Goal: Transaction & Acquisition: Purchase product/service

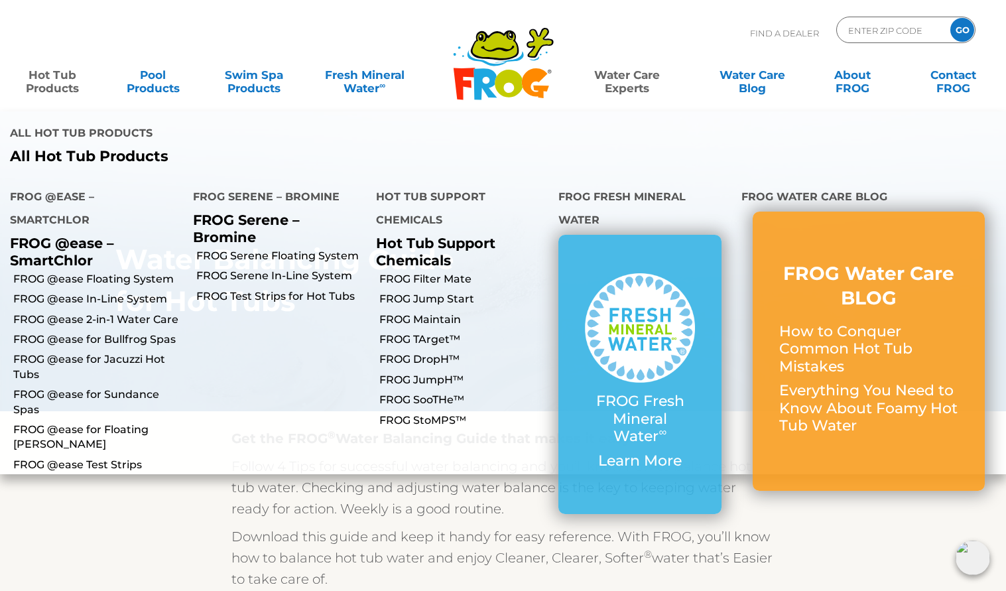
click at [44, 82] on link "Hot Tub Products" at bounding box center [52, 75] width 78 height 27
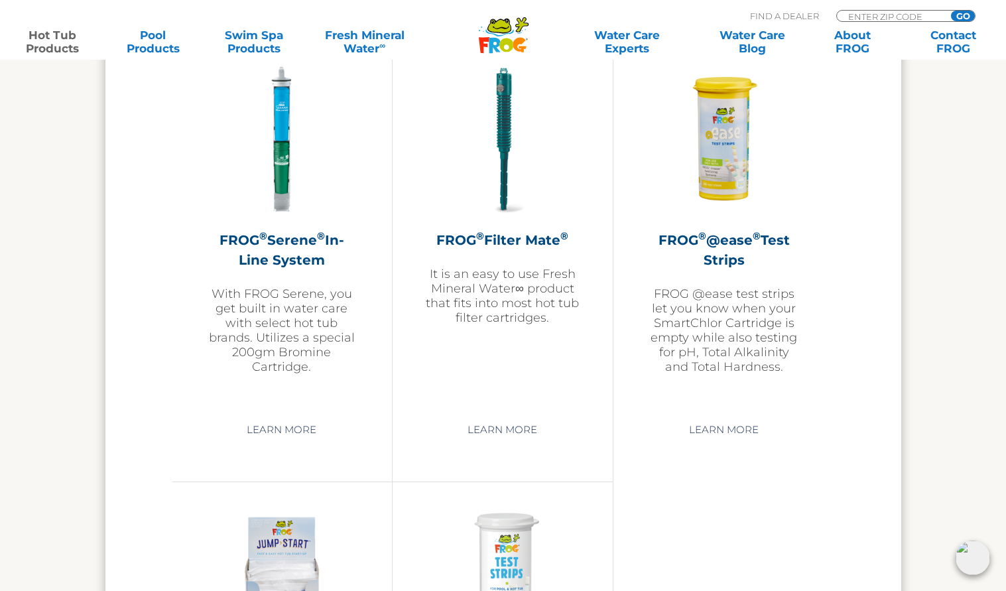
scroll to position [2827, 0]
click at [500, 227] on div "FROG ® Filter Mate ® It is an easy to use Fresh Mineral Water∞ product that fit…" at bounding box center [503, 195] width 154 height 262
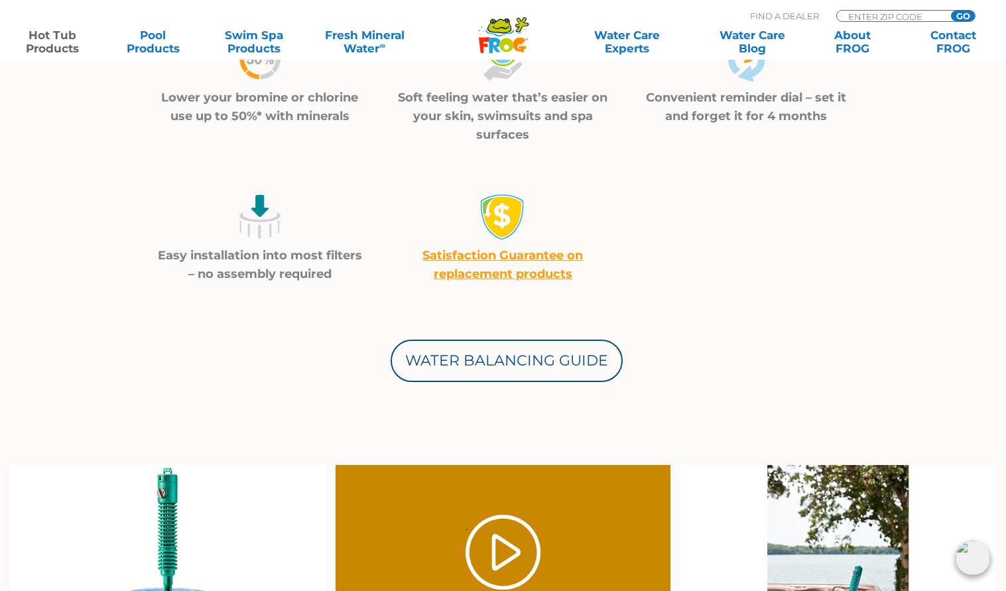
scroll to position [520, 0]
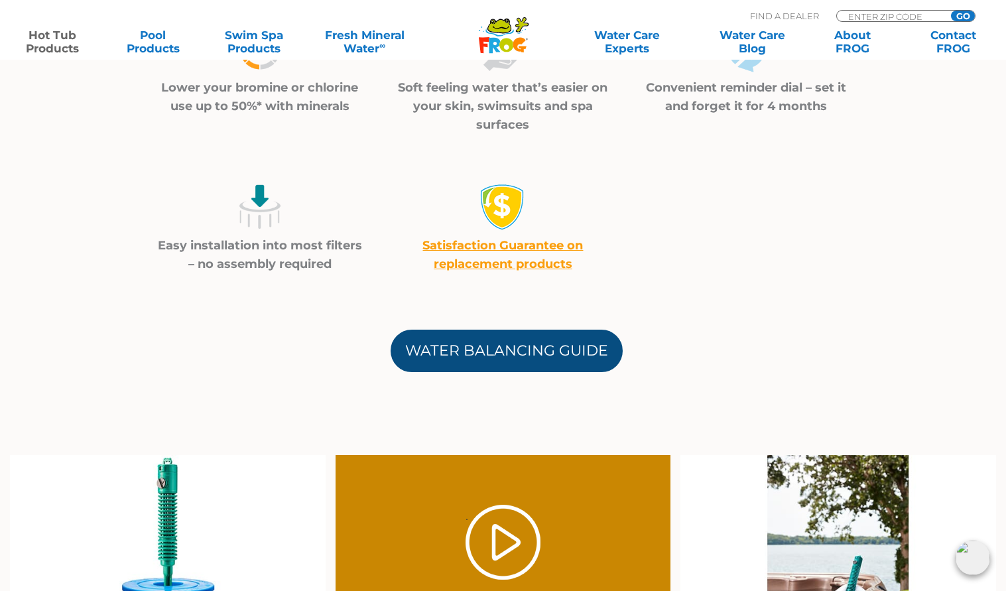
click at [495, 350] on link "Water Balancing Guide" at bounding box center [507, 351] width 232 height 42
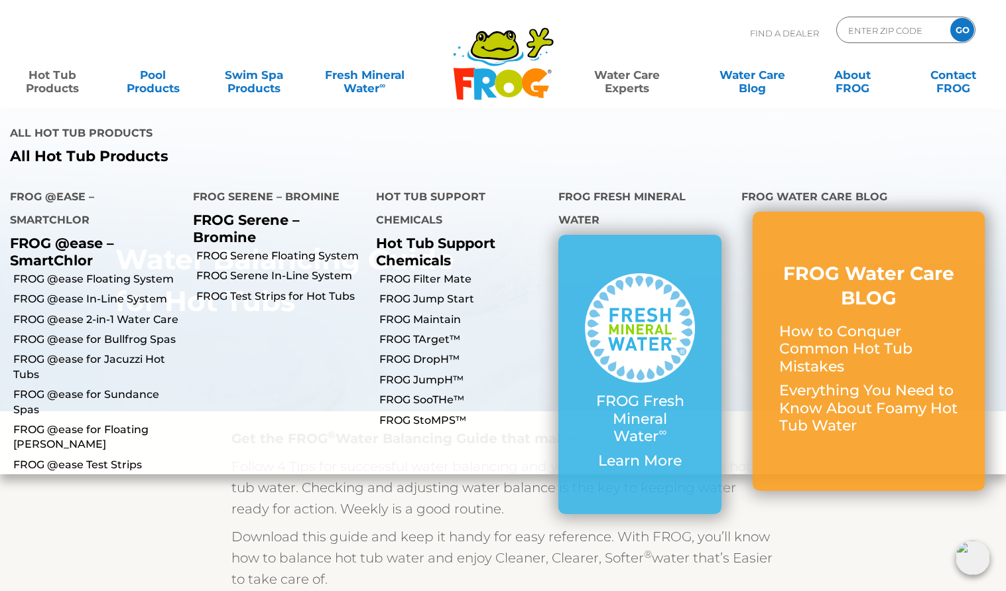
click at [63, 84] on link "Hot Tub Products" at bounding box center [52, 75] width 78 height 27
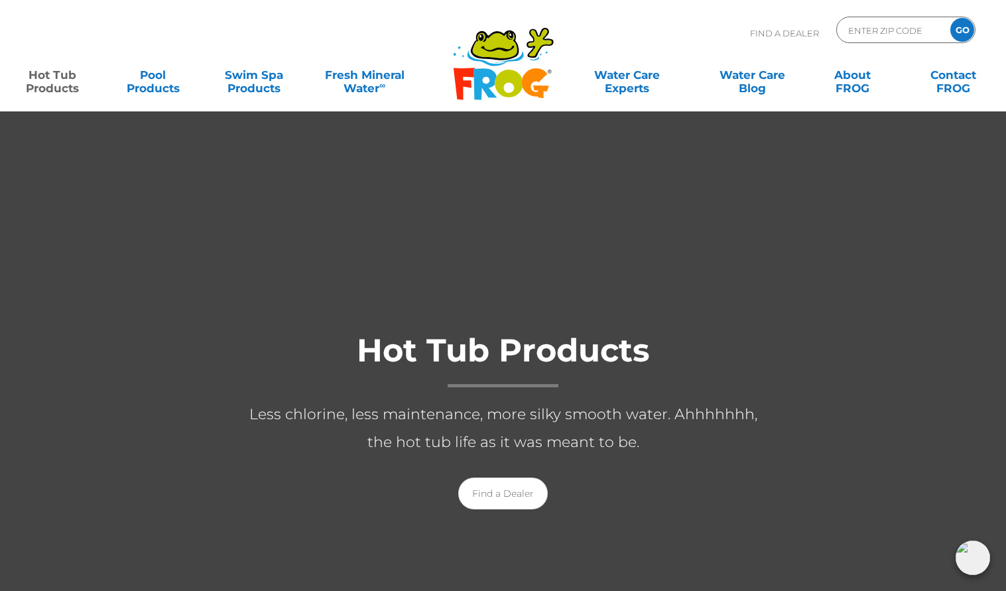
click at [134, 231] on div at bounding box center [503, 433] width 1006 height 645
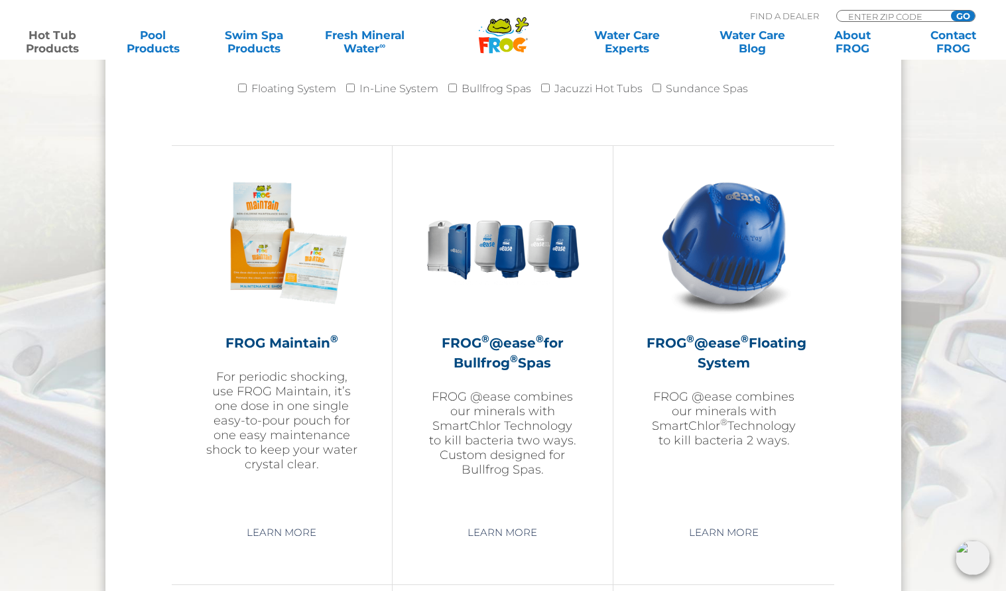
scroll to position [1406, 0]
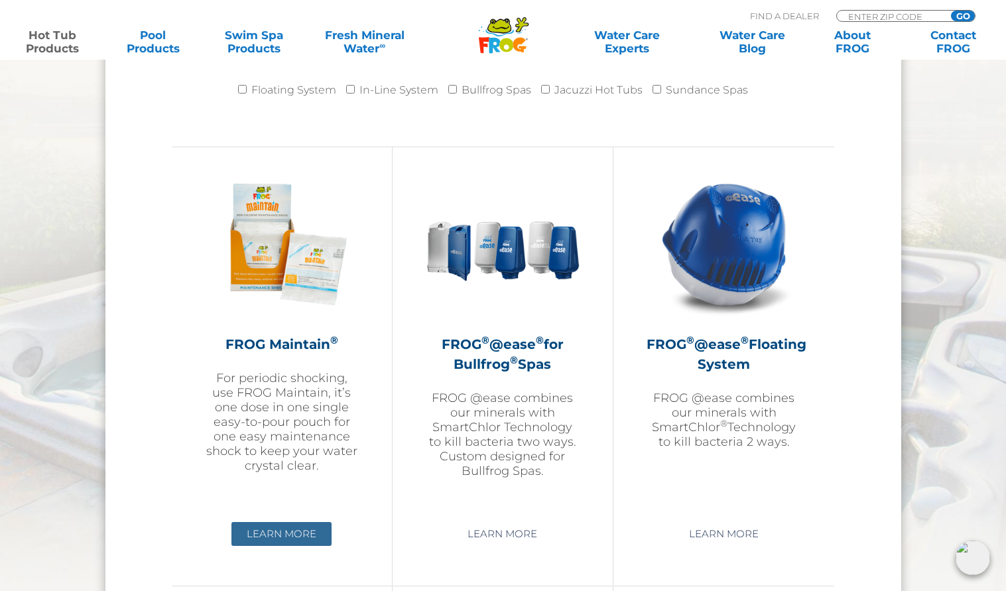
click at [267, 525] on link "Learn More" at bounding box center [282, 534] width 100 height 24
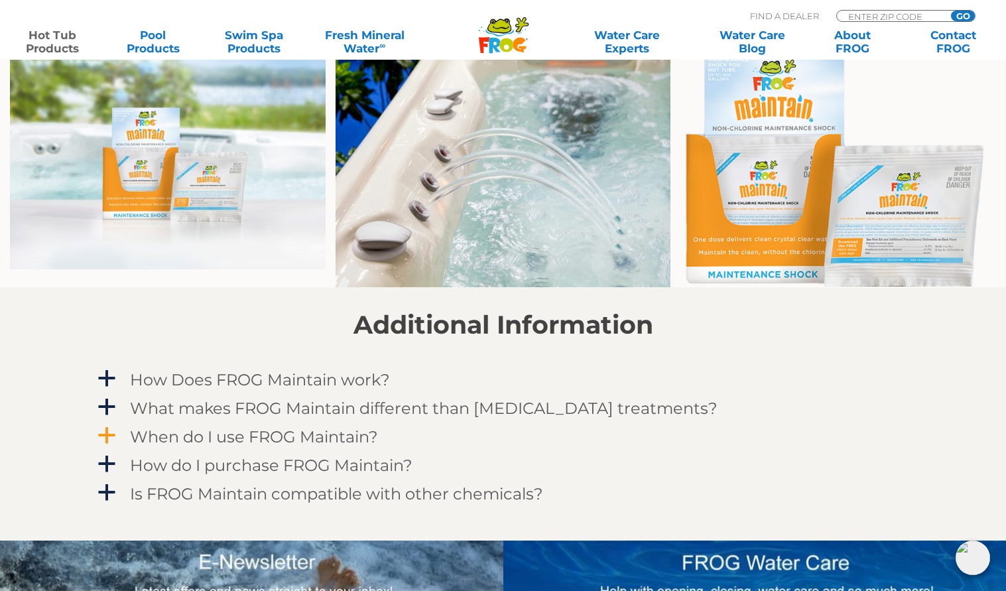
scroll to position [919, 0]
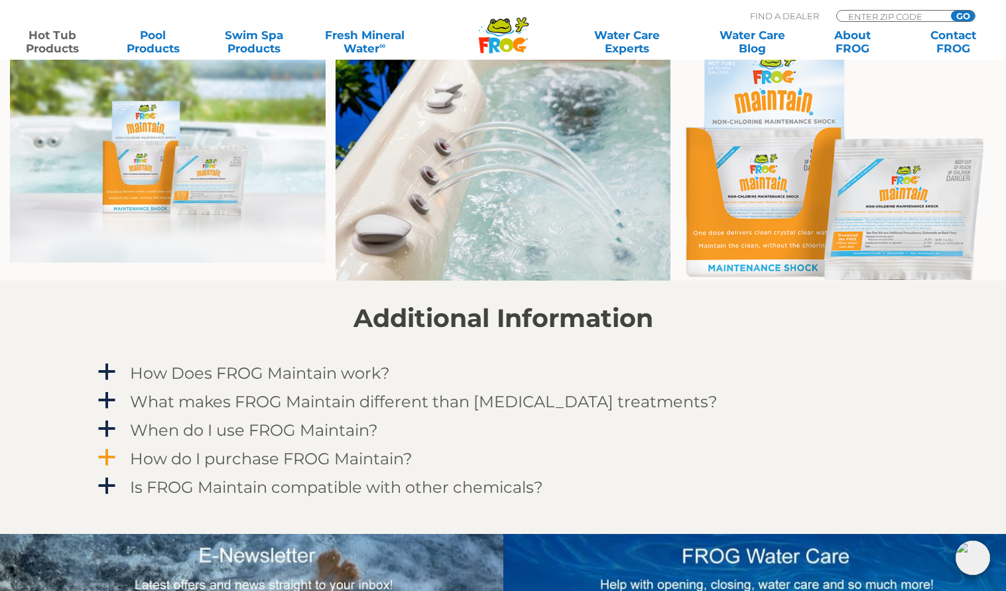
click at [287, 454] on h4 "How do I purchase FROG Maintain?" at bounding box center [271, 459] width 283 height 18
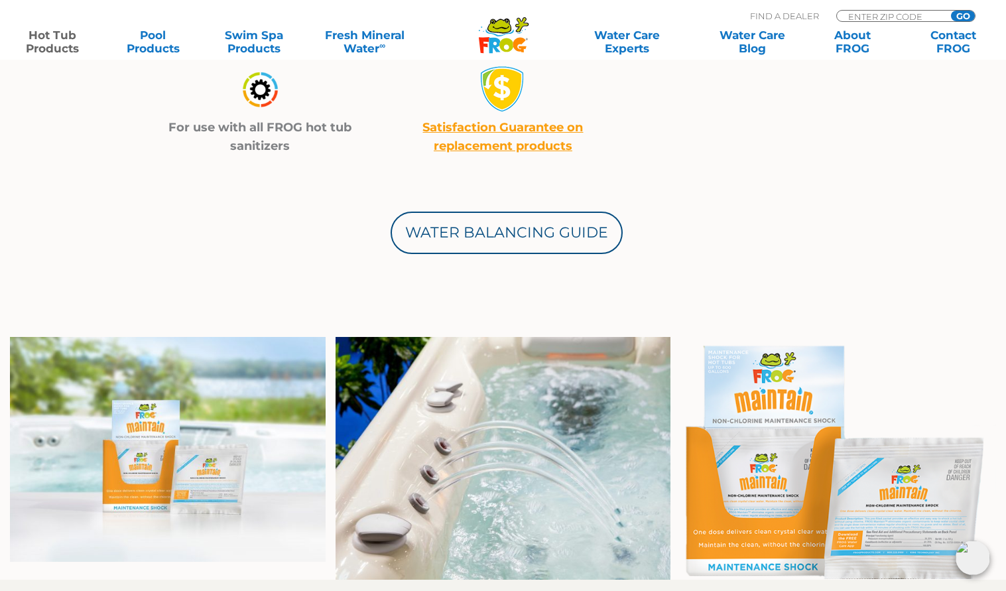
scroll to position [0, 0]
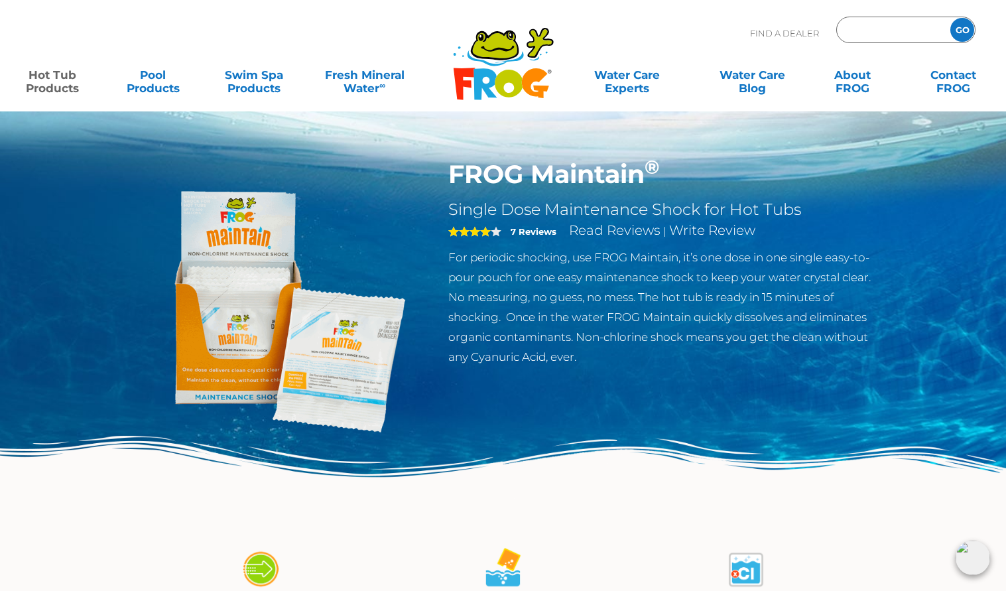
click at [877, 32] on input "Zip Code Form" at bounding box center [892, 30] width 90 height 19
type input "98117"
click at [951, 18] on input "GO" at bounding box center [963, 30] width 24 height 24
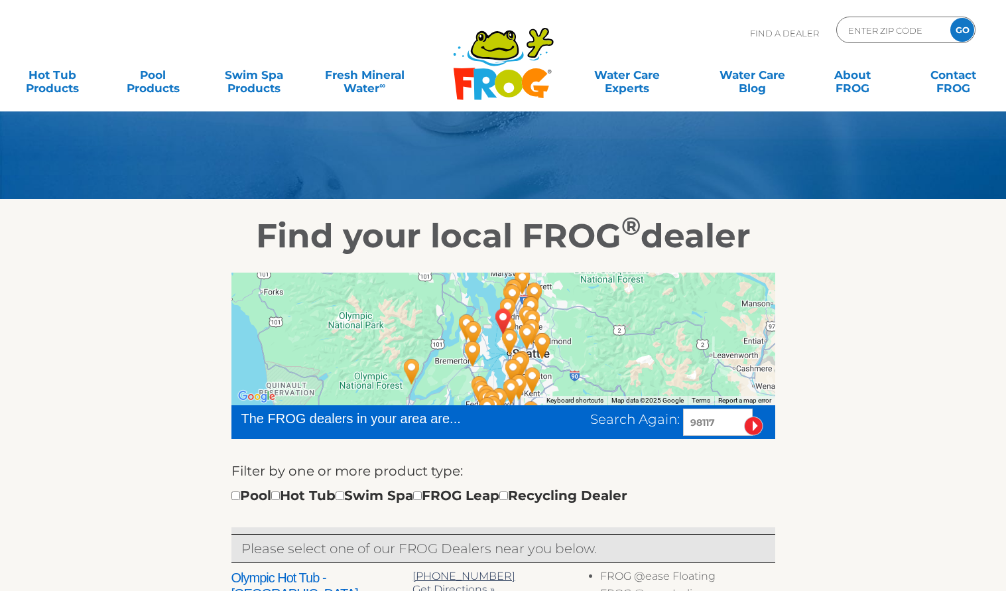
scroll to position [73, 0]
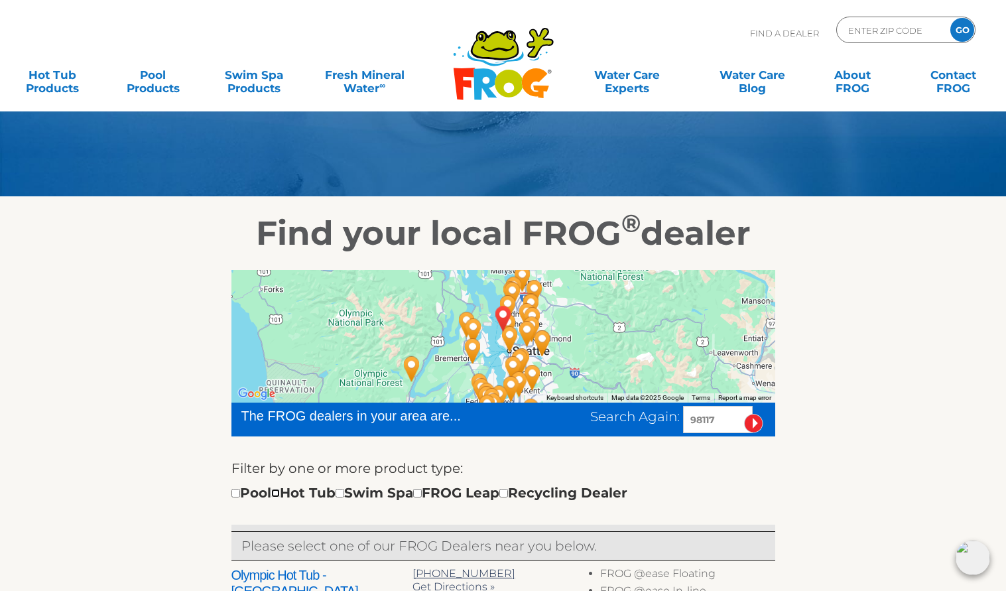
click at [280, 495] on input "checkbox" at bounding box center [275, 493] width 9 height 9
checkbox input "true"
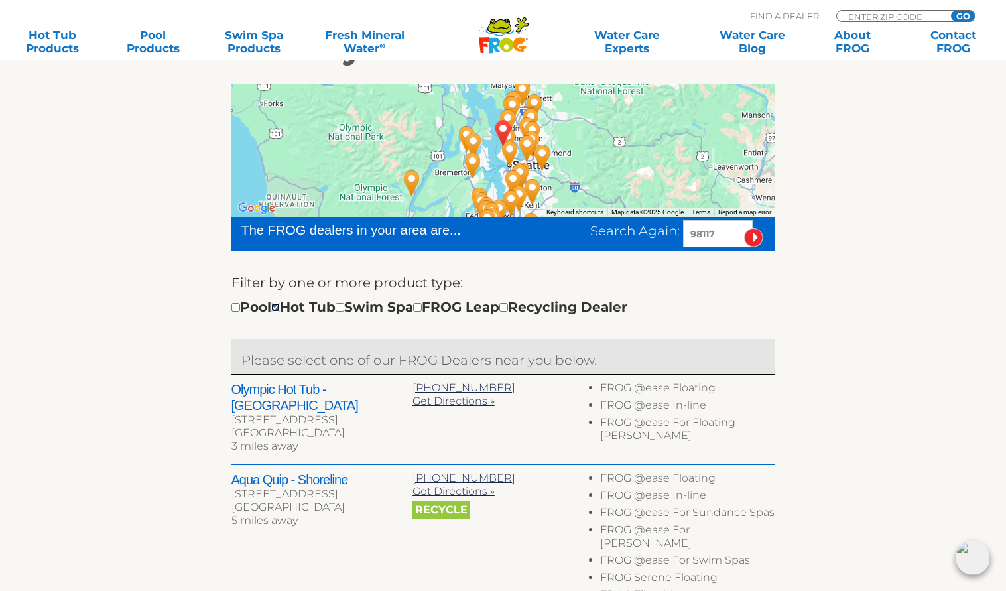
scroll to position [267, 0]
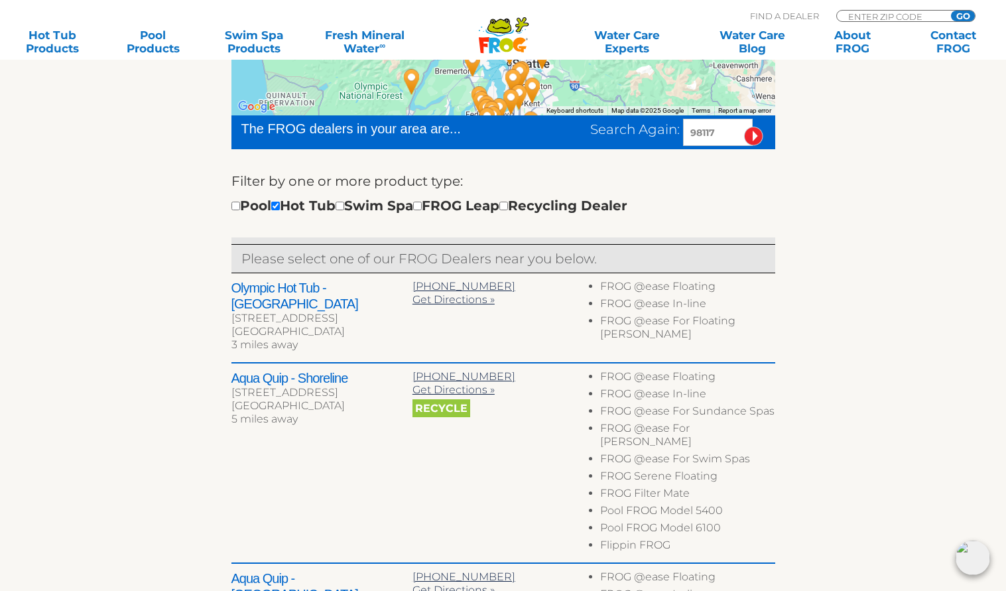
scroll to position [362, 0]
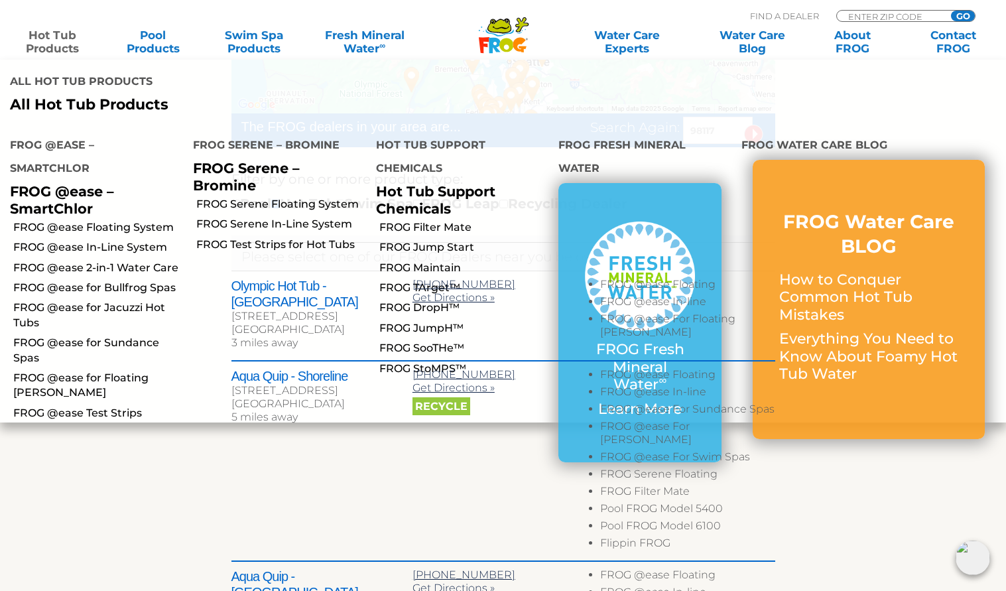
click at [60, 46] on link "Hot Tub Products" at bounding box center [52, 42] width 78 height 27
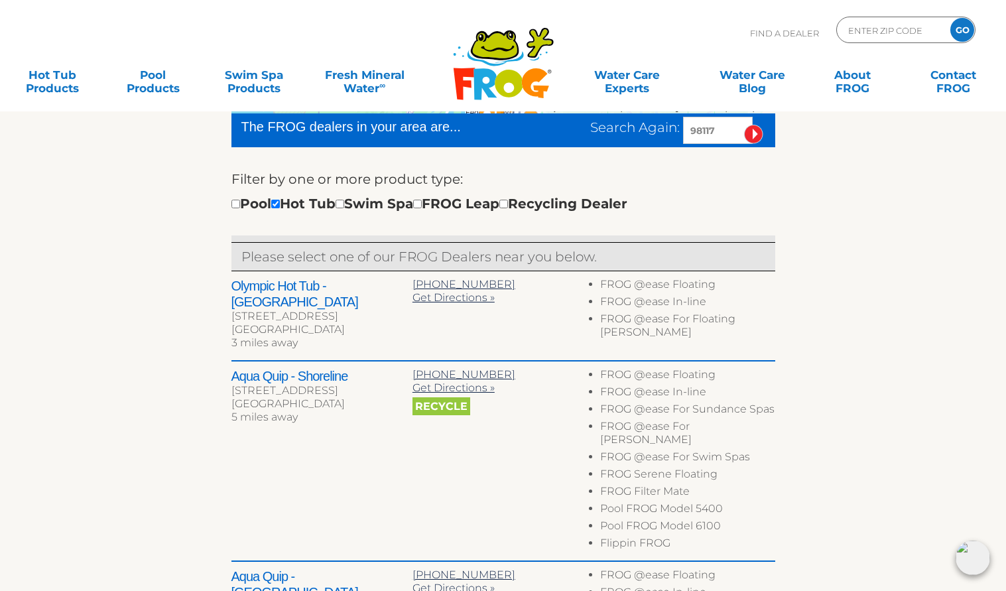
click at [178, 460] on div "← Move left → Move right ↑ Move up ↓ Move down + Zoom in - Zoom out Home Jump l…" at bounding box center [504, 551] width 816 height 1174
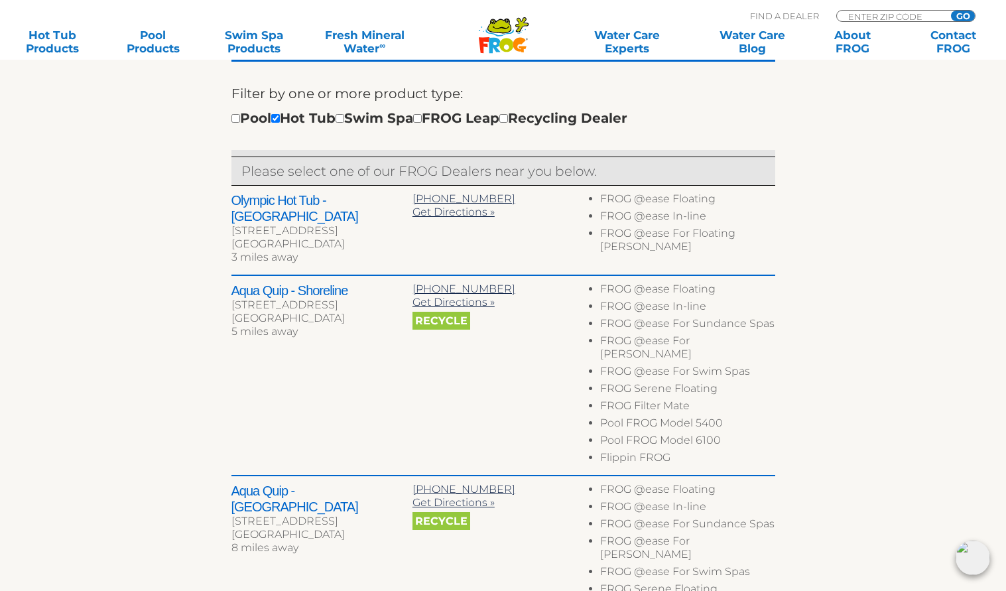
scroll to position [450, 0]
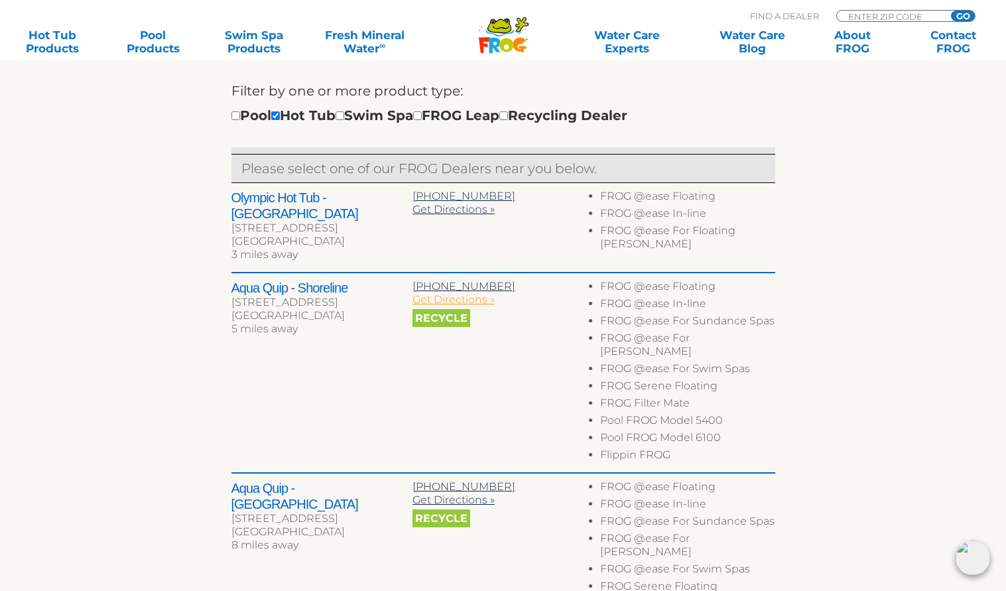
click at [421, 293] on span "Get Directions »" at bounding box center [454, 299] width 82 height 13
